Goal: Task Accomplishment & Management: Manage account settings

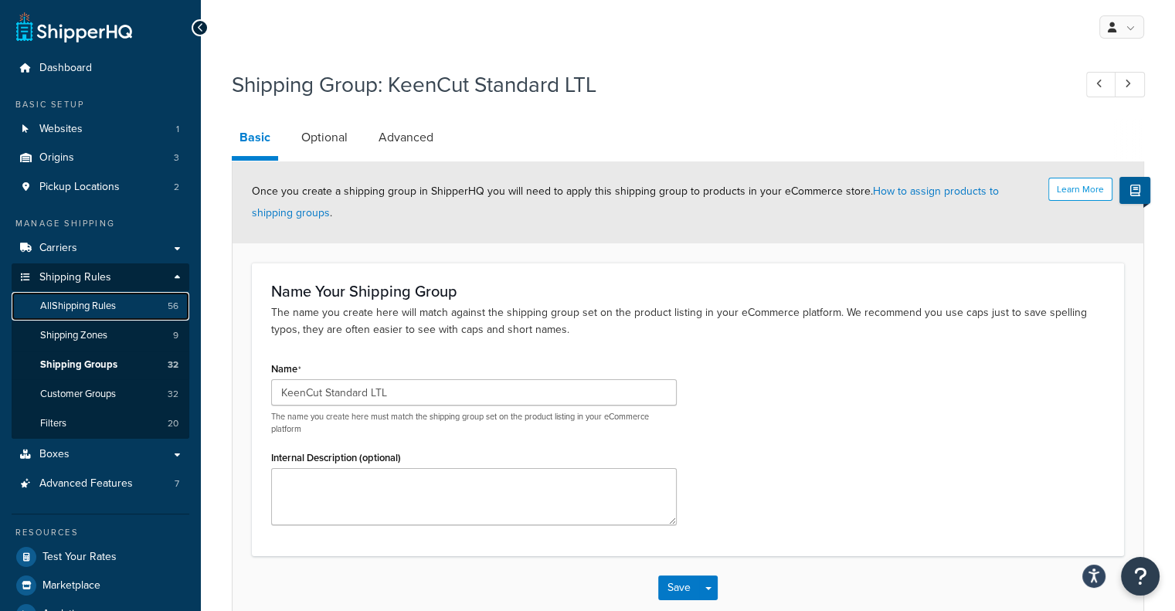
click at [105, 316] on link "All Shipping Rules 56" at bounding box center [101, 306] width 178 height 29
click at [121, 311] on link "All Shipping Rules 56" at bounding box center [101, 306] width 178 height 29
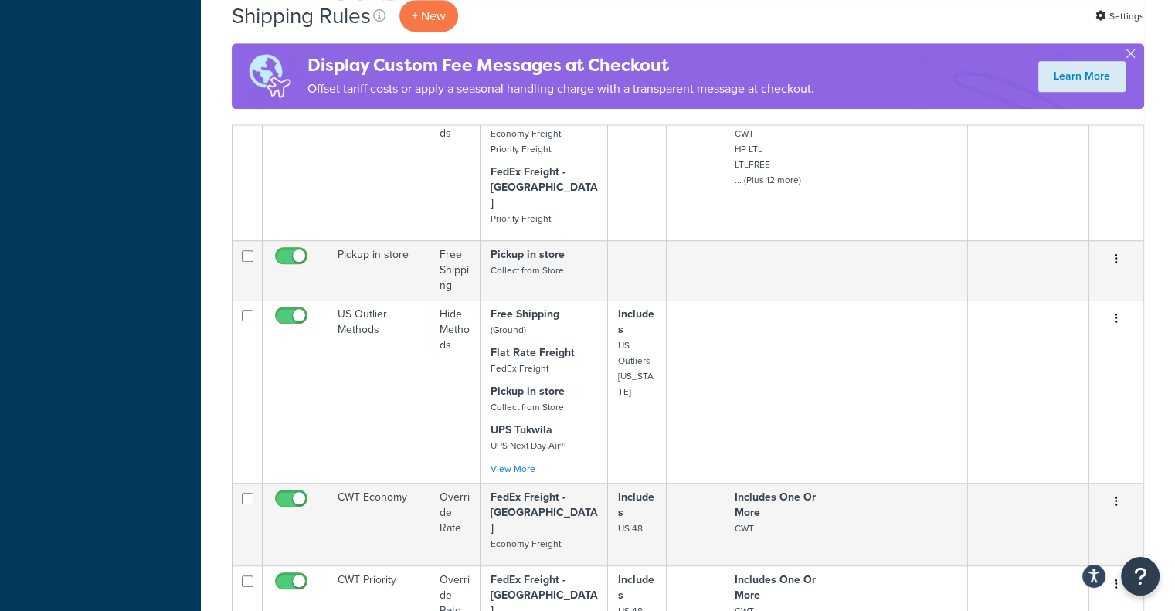
scroll to position [1437, 0]
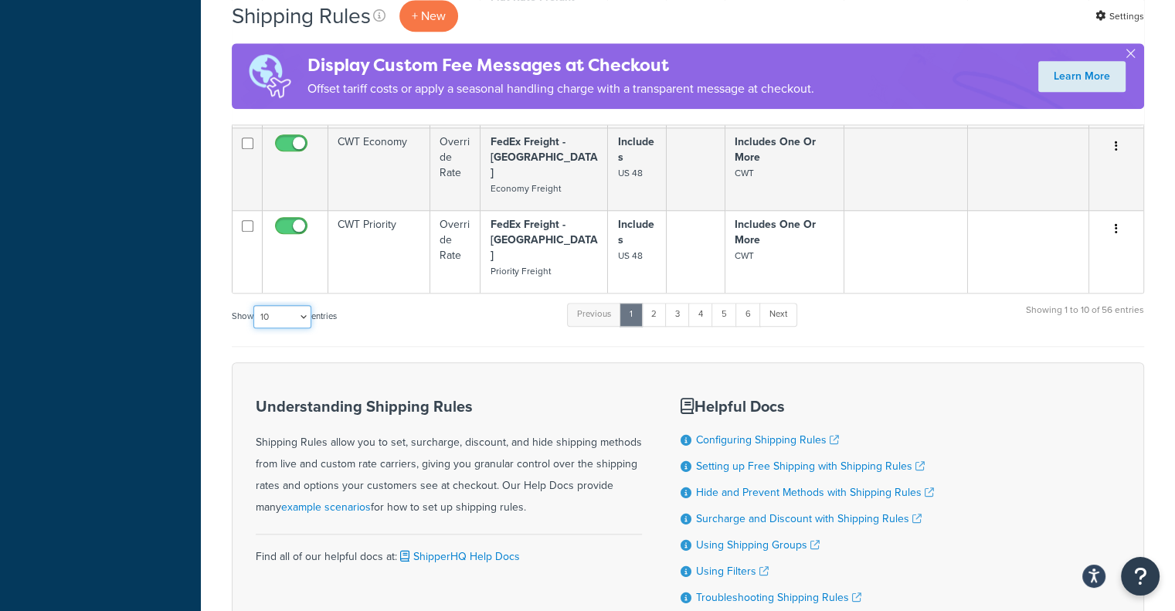
click at [282, 305] on select "10 15 25 50 100 1000" at bounding box center [282, 316] width 58 height 23
select select "1000"
click at [255, 305] on select "10 15 25 50 100 1000" at bounding box center [282, 316] width 58 height 23
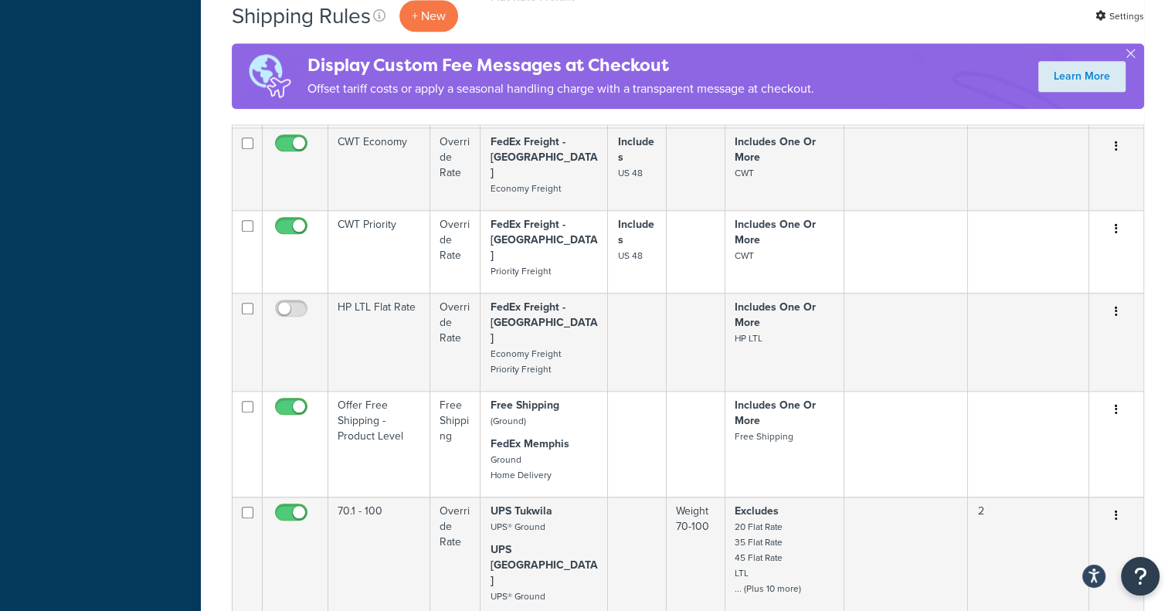
scroll to position [4690, 0]
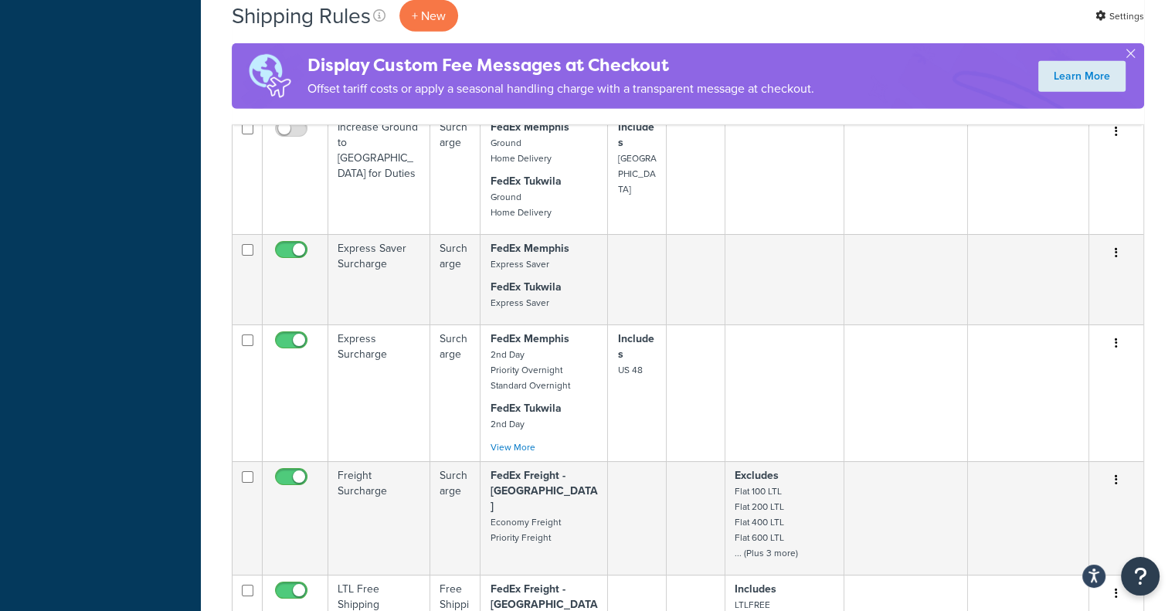
drag, startPoint x: 1117, startPoint y: 472, endPoint x: 1151, endPoint y: 472, distance: 34.0
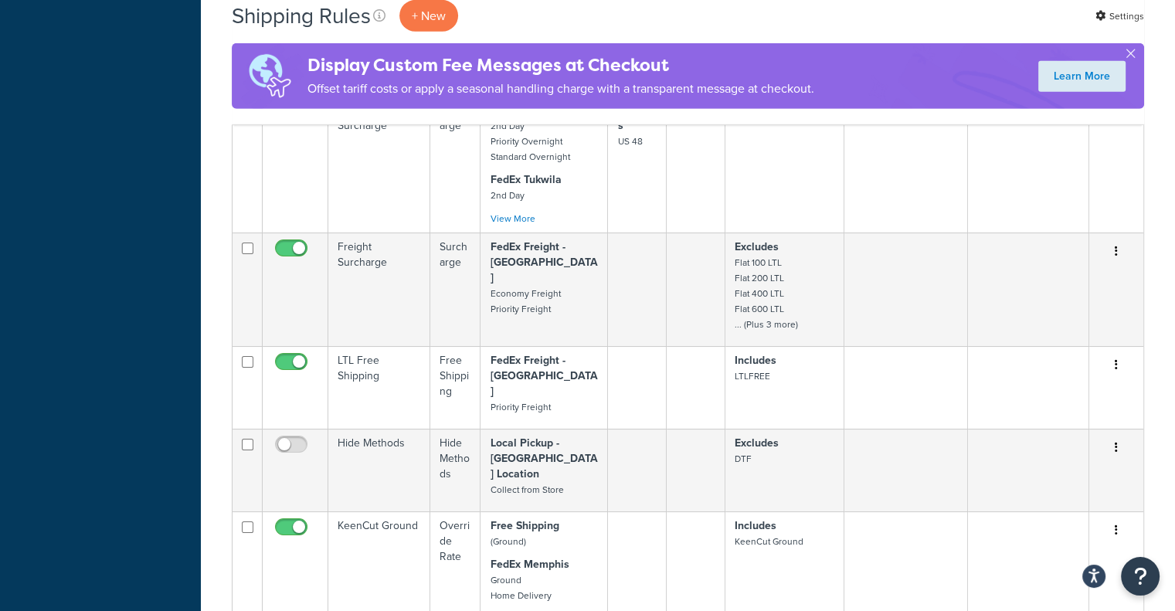
scroll to position [4921, 0]
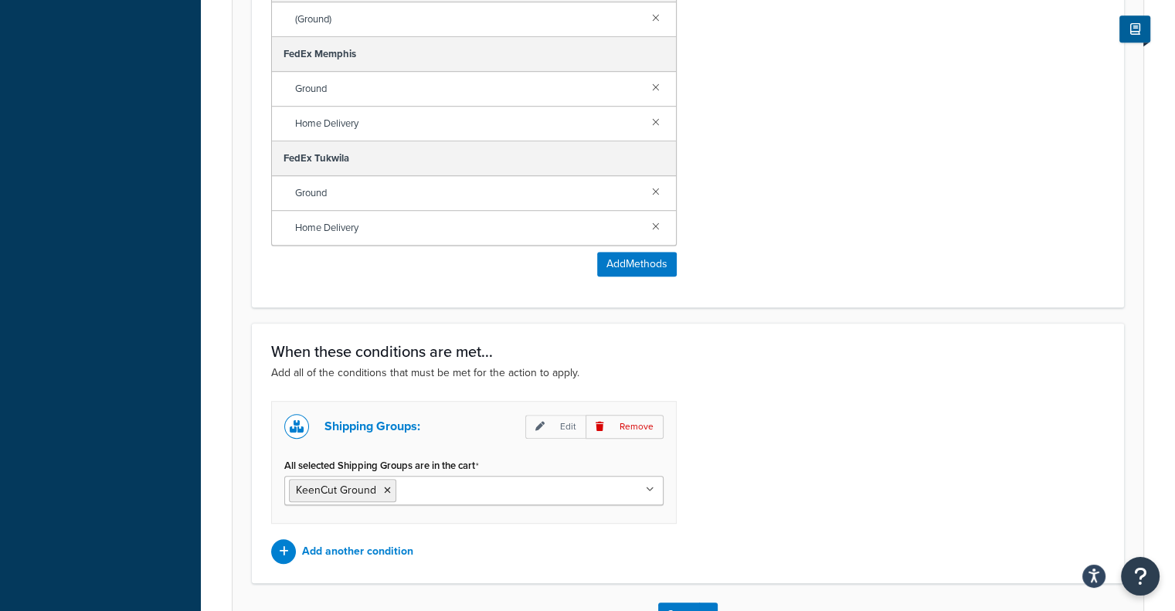
scroll to position [1116, 0]
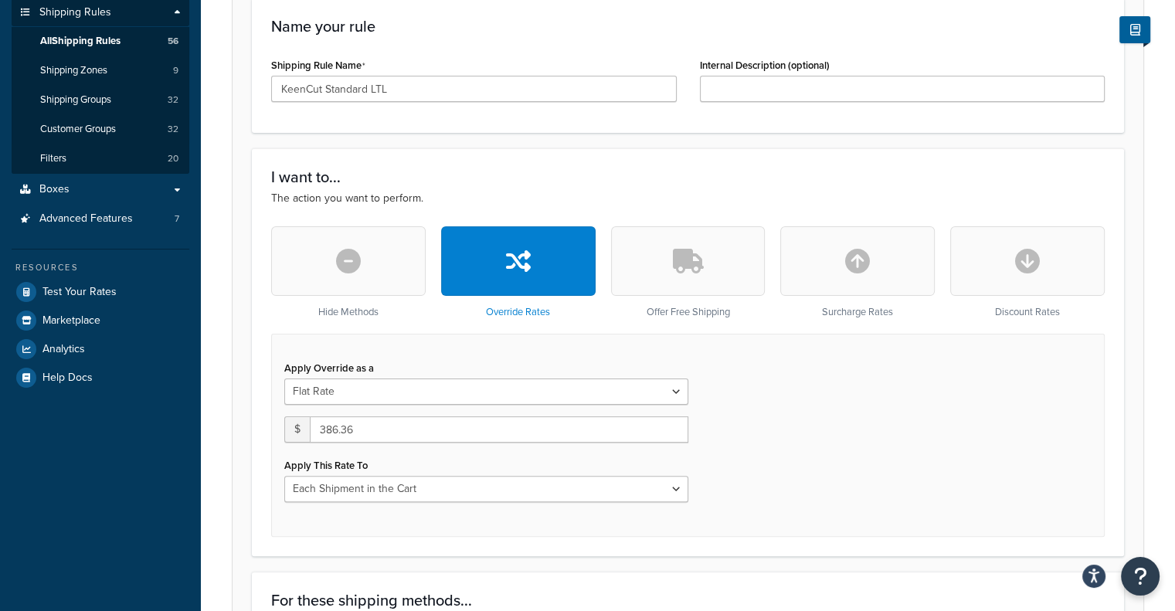
scroll to position [155, 0]
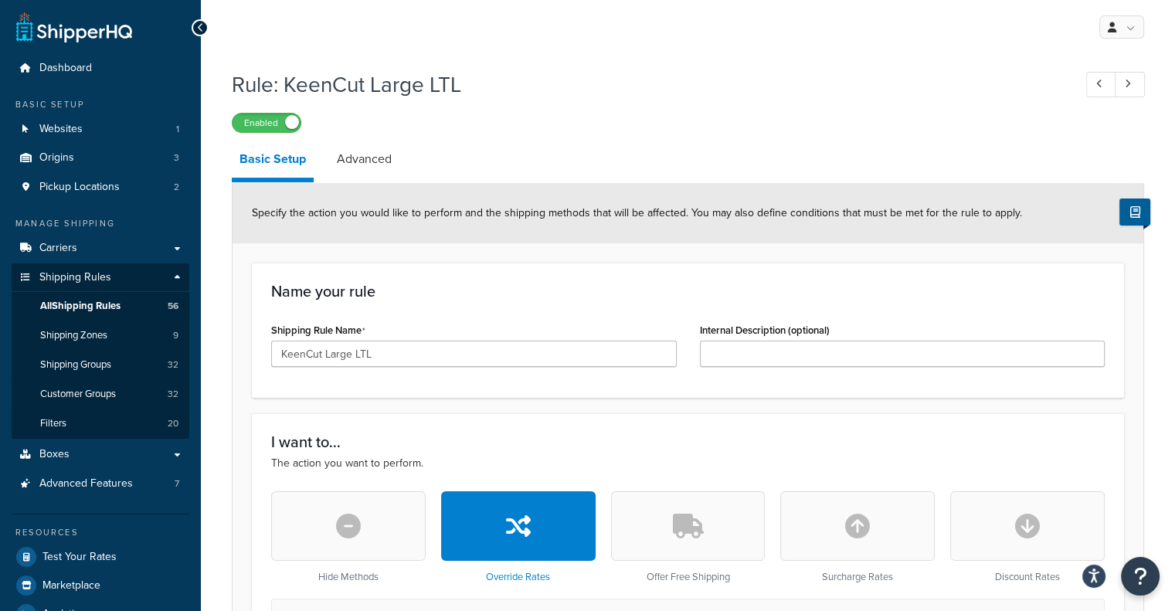
scroll to position [386, 0]
